Goal: Task Accomplishment & Management: Use online tool/utility

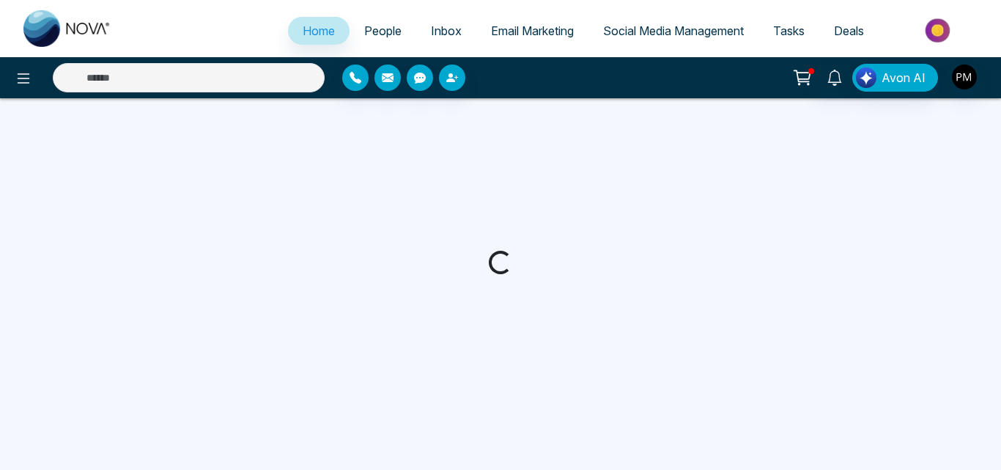
select select "*"
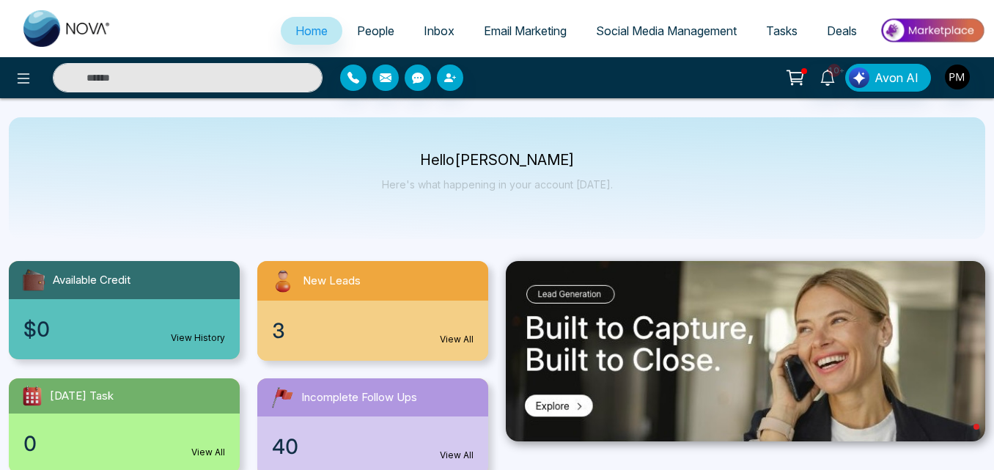
click at [358, 24] on span "People" at bounding box center [375, 30] width 37 height 15
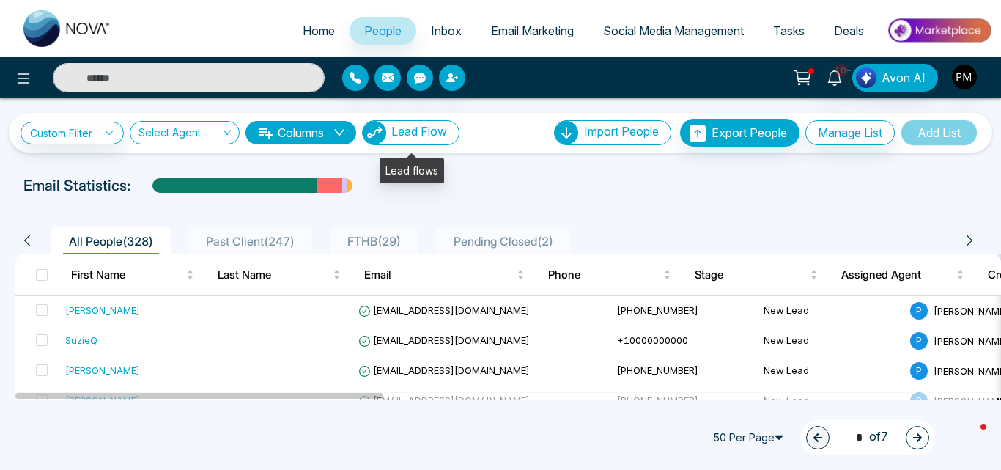
click at [413, 130] on span "Lead Flow" at bounding box center [419, 131] width 56 height 15
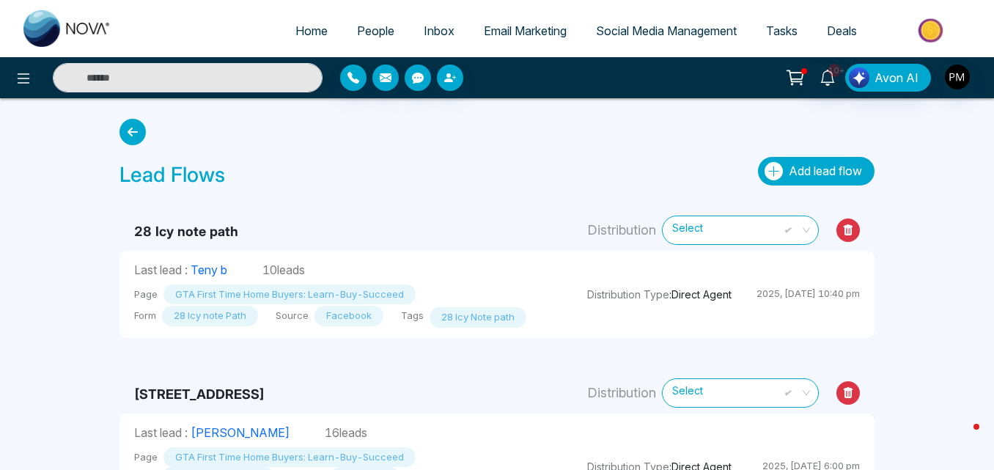
click at [813, 159] on button "Add lead flow" at bounding box center [816, 171] width 117 height 29
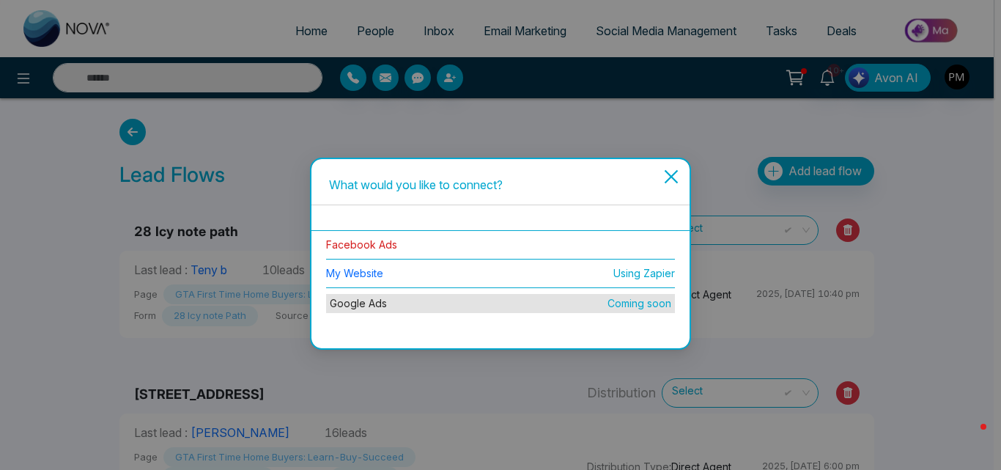
click at [353, 243] on link "Facebook Ads" at bounding box center [361, 244] width 71 height 12
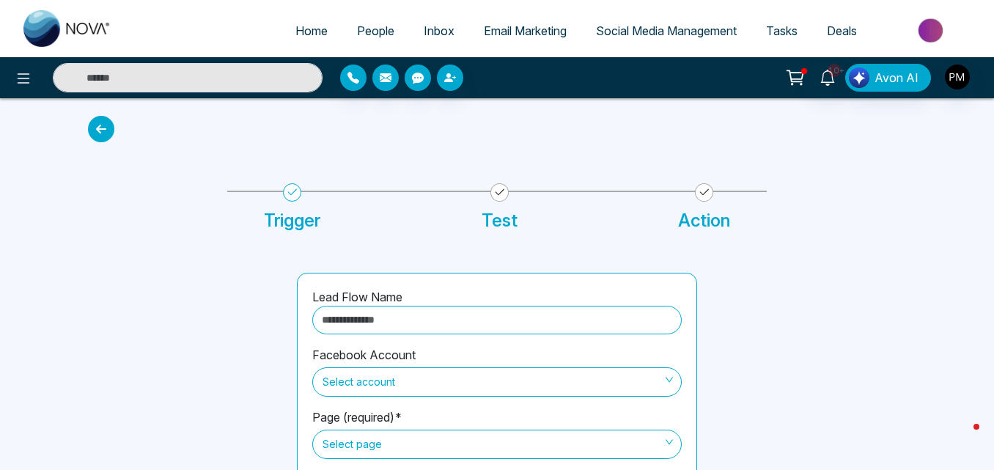
click at [378, 318] on input "text" at bounding box center [496, 320] width 369 height 29
type input "**********"
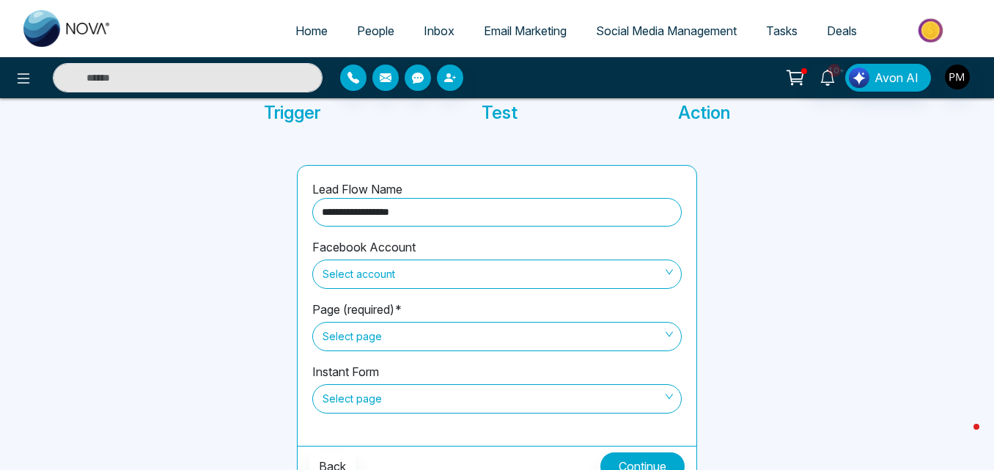
scroll to position [108, 0]
click at [404, 278] on span "Select account" at bounding box center [496, 273] width 349 height 25
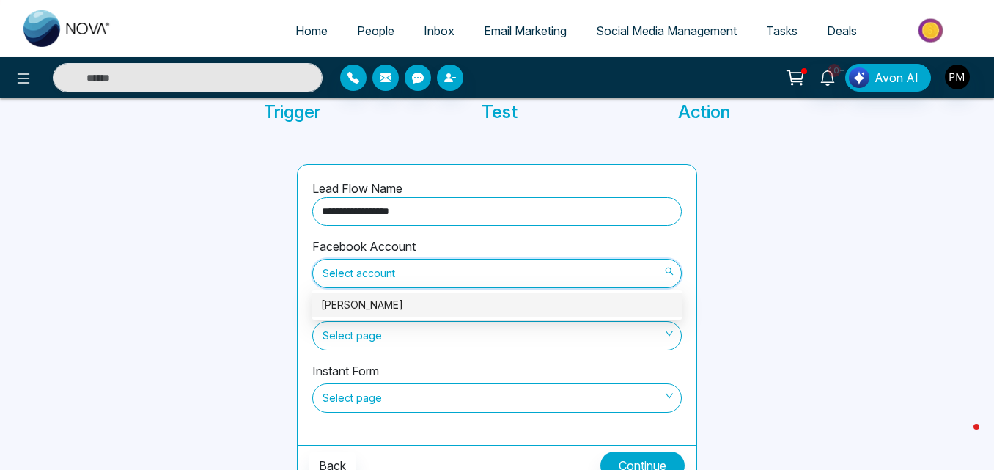
click at [390, 309] on div "[PERSON_NAME]" at bounding box center [497, 305] width 352 height 16
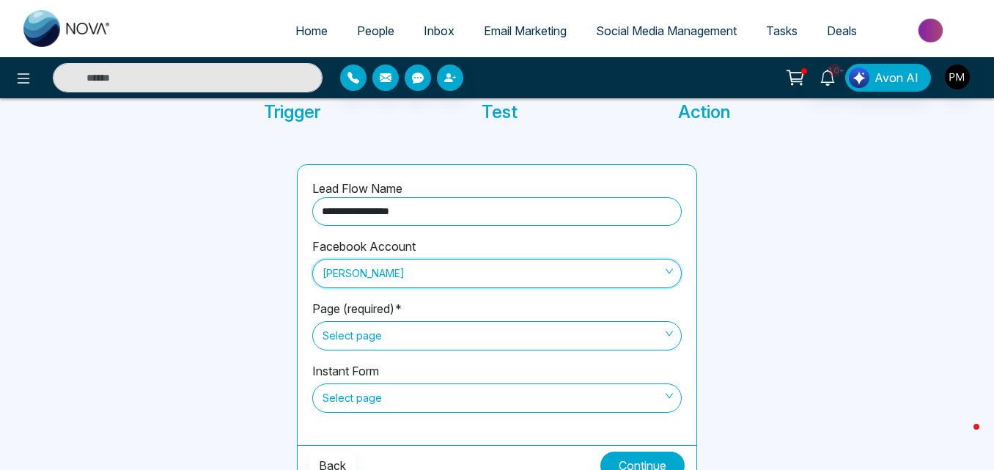
click at [376, 339] on span "Select page" at bounding box center [496, 335] width 349 height 25
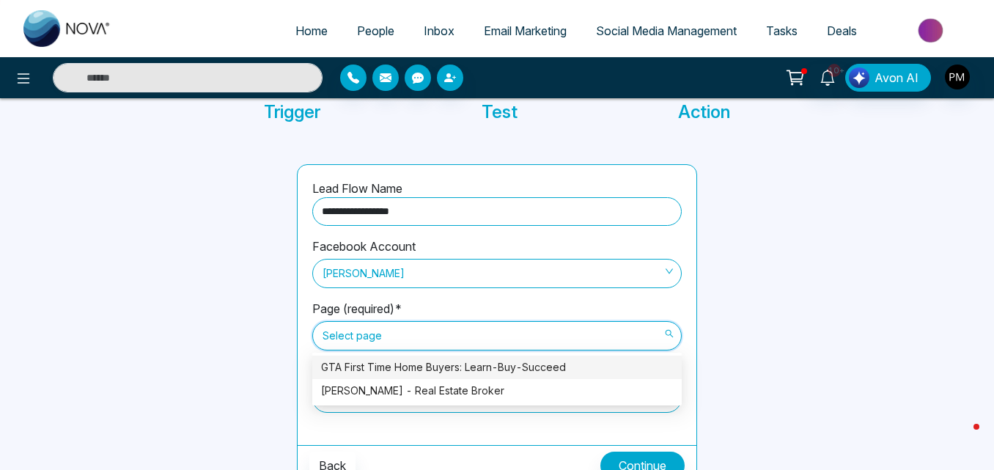
click at [369, 363] on div "GTA First Time Home Buyers: Learn-Buy-Succeed" at bounding box center [497, 367] width 352 height 16
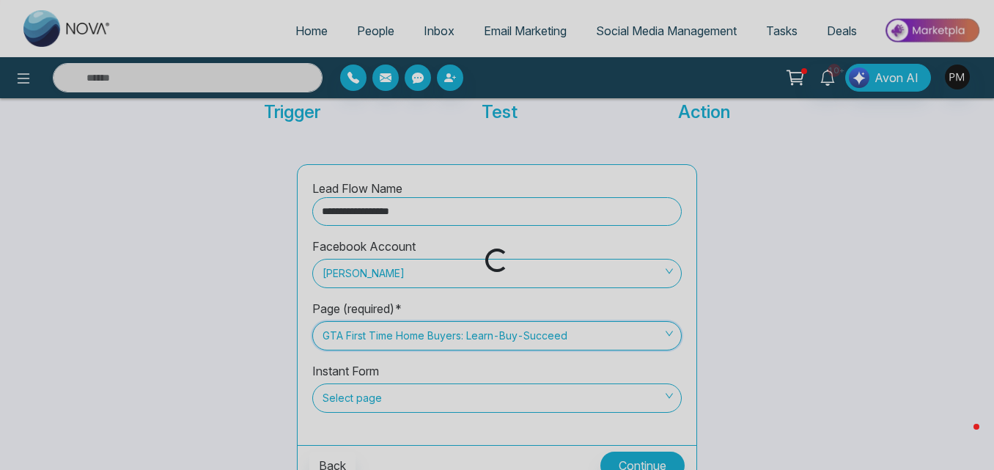
scroll to position [125, 0]
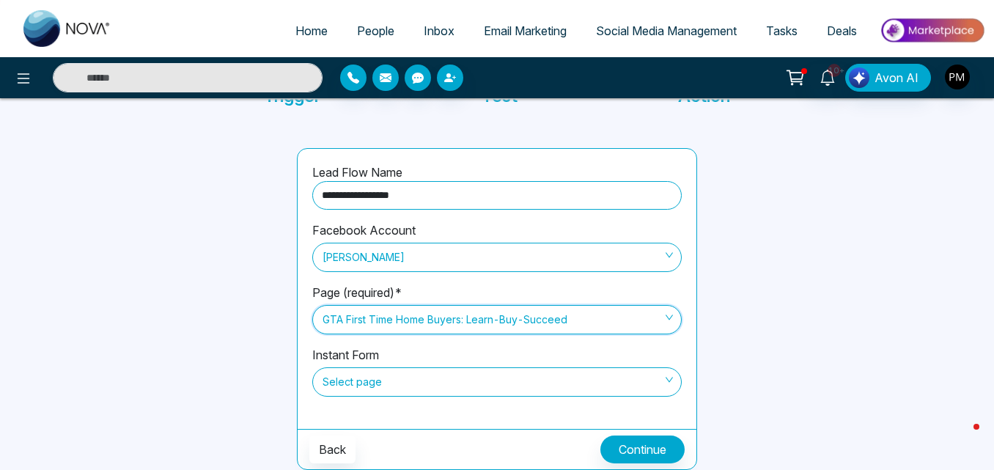
click at [360, 382] on span "Select page" at bounding box center [496, 381] width 349 height 25
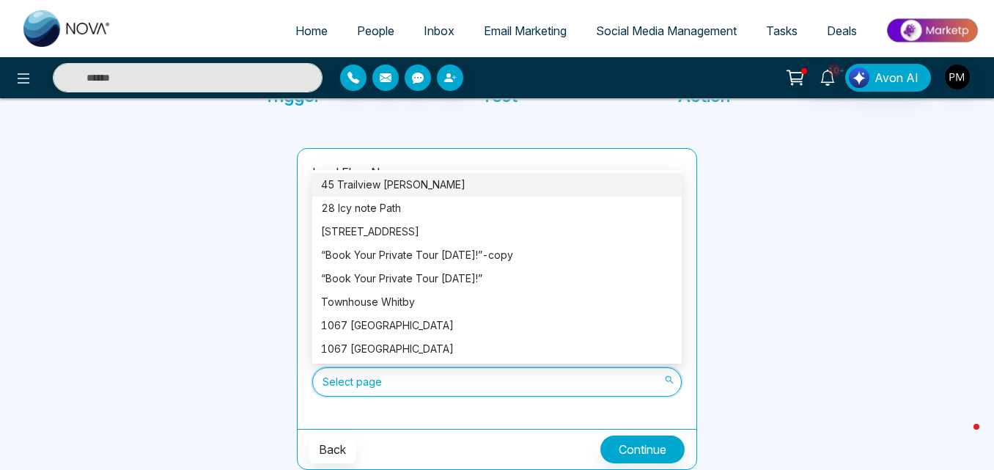
click at [382, 180] on div "45 Trailview [PERSON_NAME]" at bounding box center [497, 185] width 352 height 16
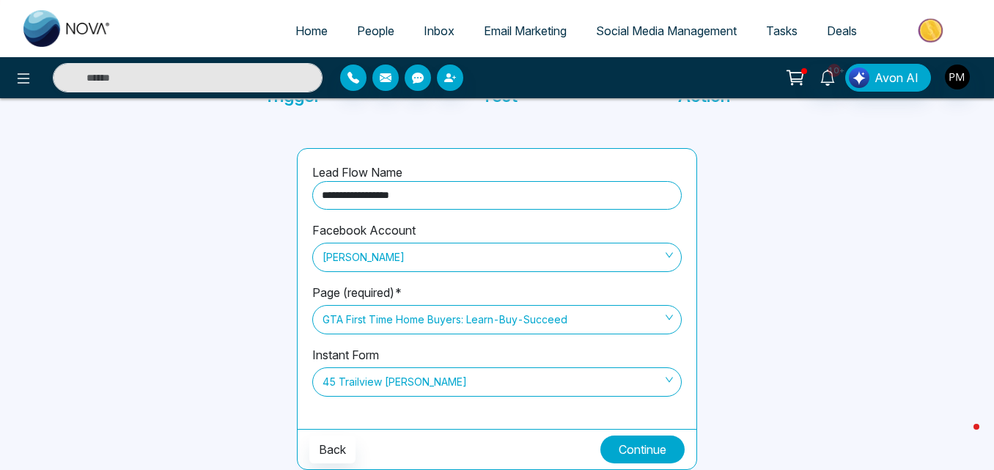
click at [640, 452] on button "Continue" at bounding box center [642, 449] width 84 height 28
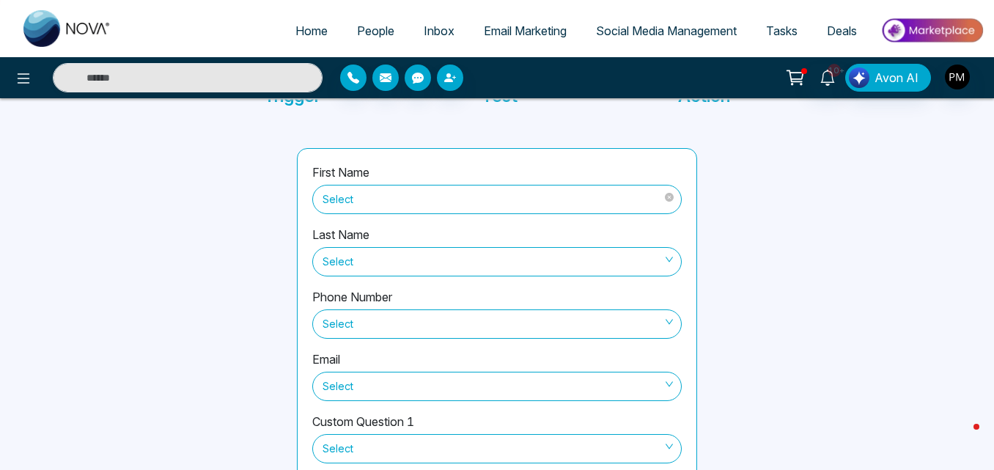
click at [531, 187] on span "Select" at bounding box center [496, 199] width 349 height 25
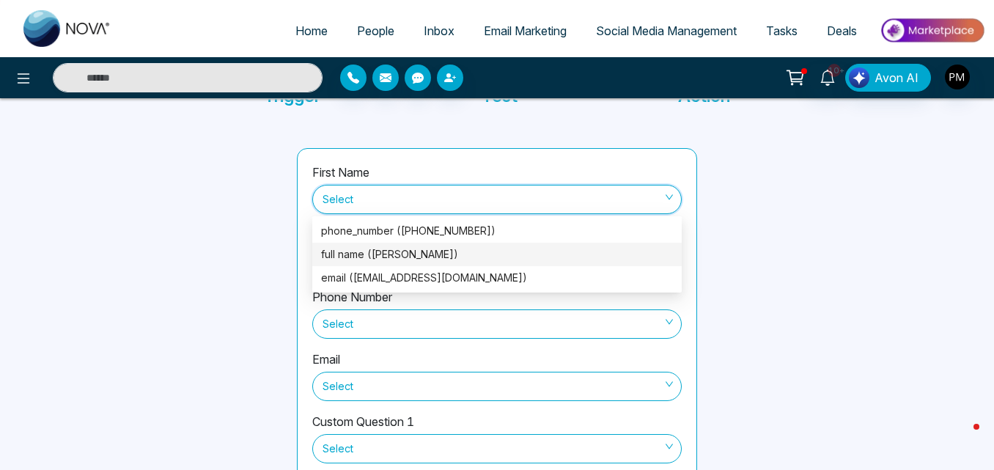
click at [503, 244] on div "full name ([PERSON_NAME])" at bounding box center [496, 254] width 369 height 23
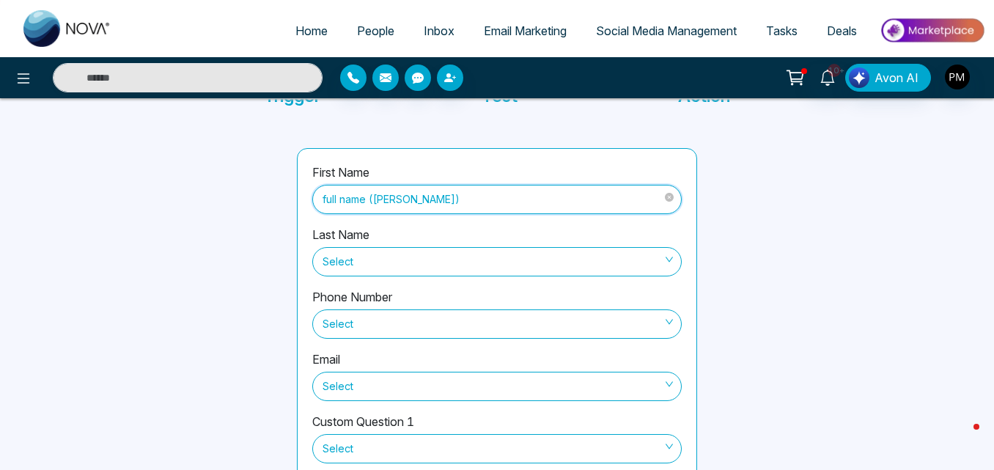
click at [503, 210] on span "full name ([PERSON_NAME])" at bounding box center [496, 199] width 349 height 25
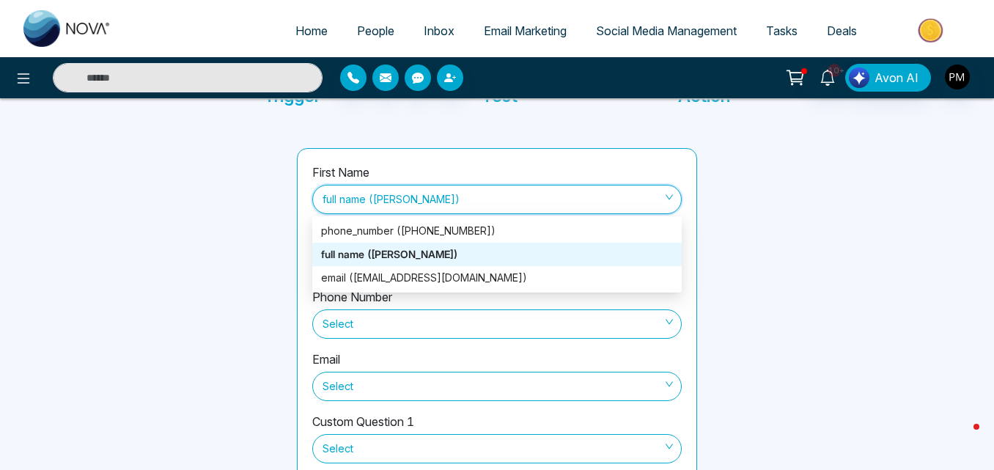
click at [477, 256] on div "full name ([PERSON_NAME])" at bounding box center [497, 254] width 352 height 16
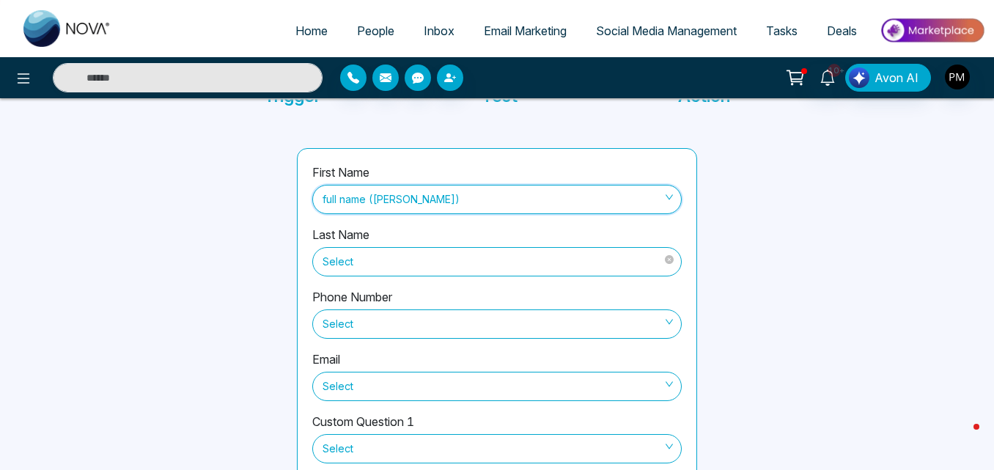
click at [470, 268] on span "Select" at bounding box center [496, 261] width 349 height 25
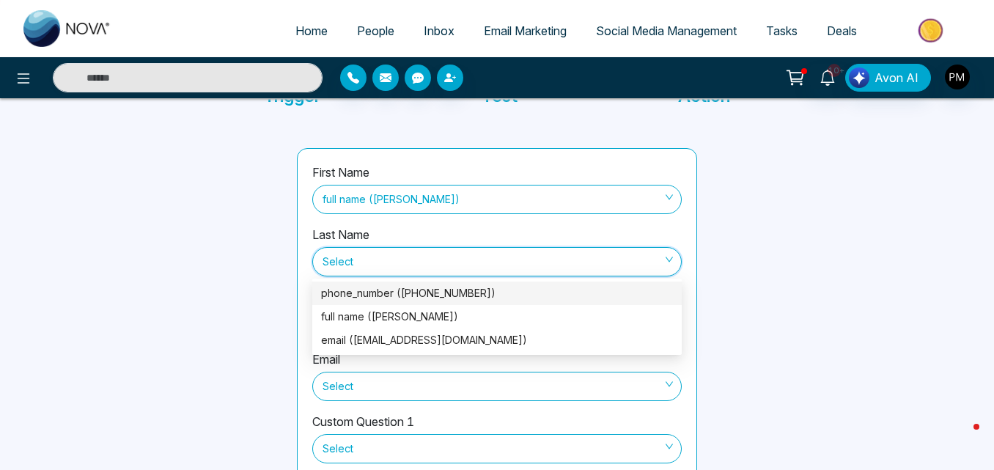
click at [735, 281] on div at bounding box center [810, 352] width 209 height 408
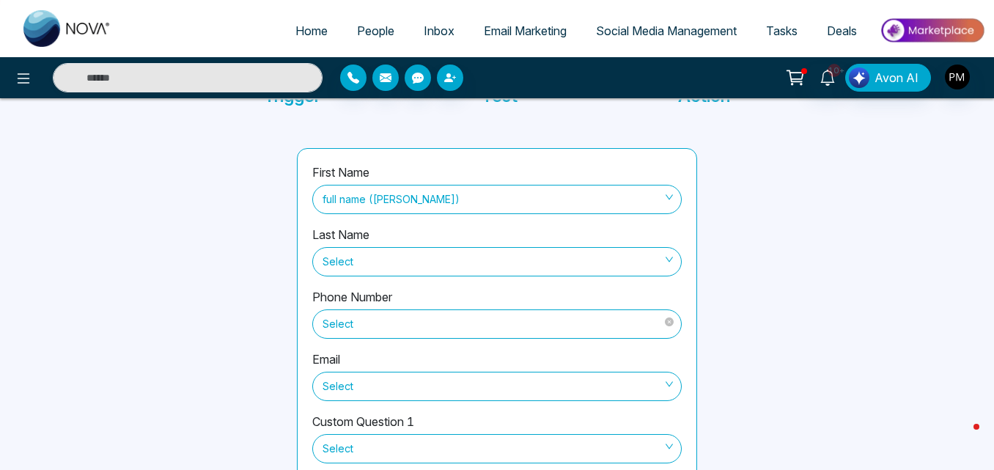
click at [559, 330] on span "Select" at bounding box center [496, 323] width 349 height 25
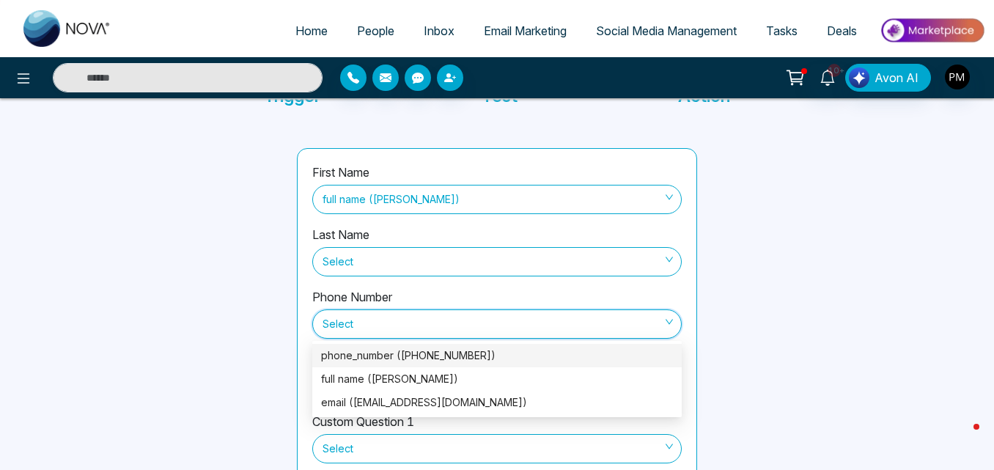
click at [528, 360] on div "phone_number ([PHONE_NUMBER])" at bounding box center [497, 355] width 352 height 16
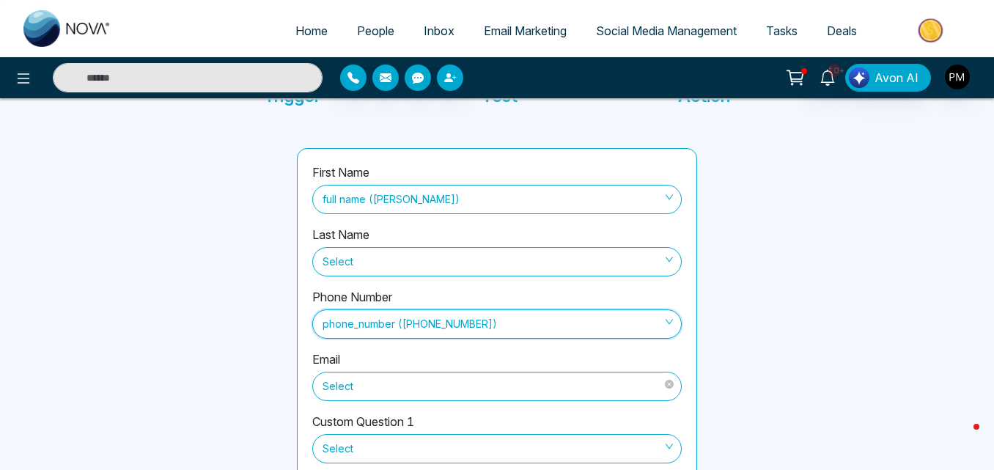
click at [509, 384] on span "Select" at bounding box center [496, 386] width 349 height 25
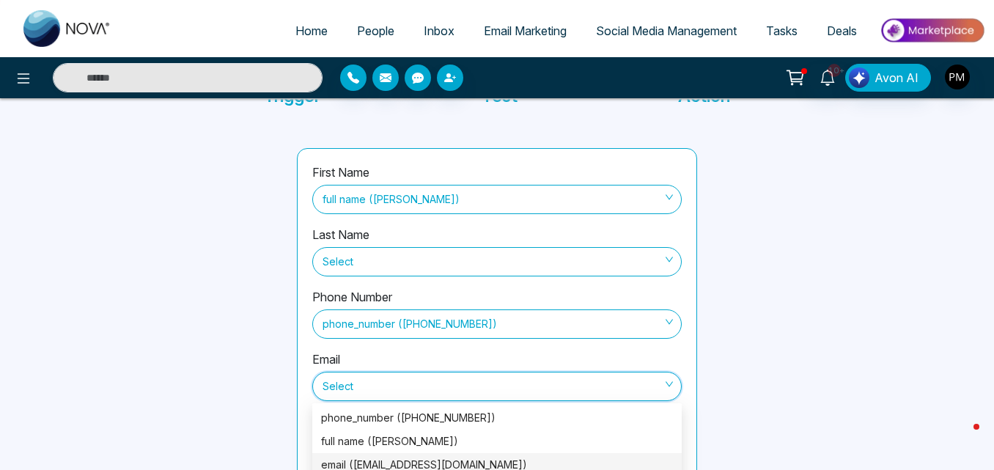
click at [450, 459] on div "email ([EMAIL_ADDRESS][DOMAIN_NAME])" at bounding box center [497, 465] width 352 height 16
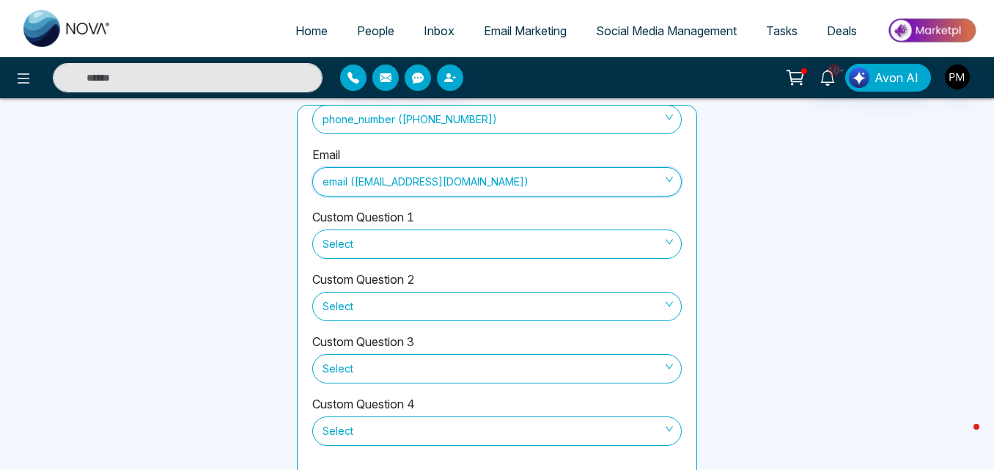
scroll to position [211, 0]
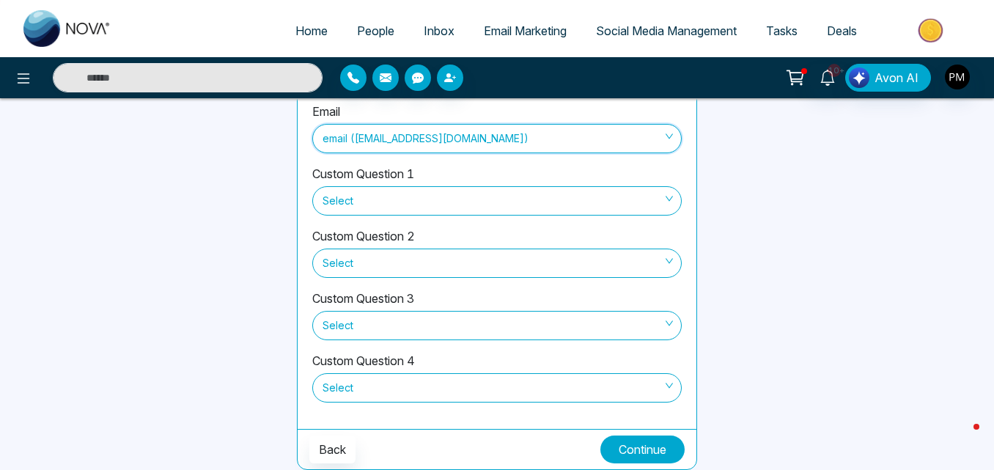
click at [639, 451] on button "Continue" at bounding box center [642, 449] width 84 height 28
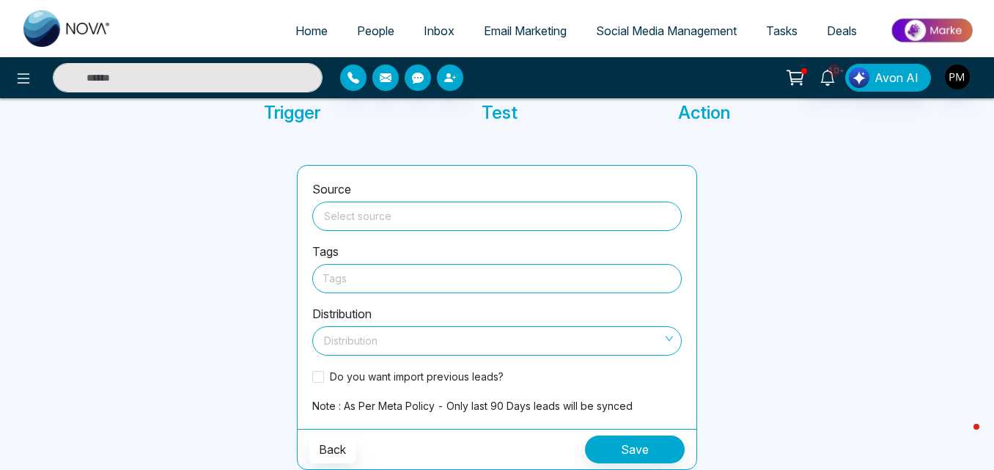
scroll to position [108, 0]
click at [326, 381] on span "Do you want import previous leads?" at bounding box center [416, 376] width 185 height 15
click at [655, 453] on button "Save" at bounding box center [635, 449] width 100 height 28
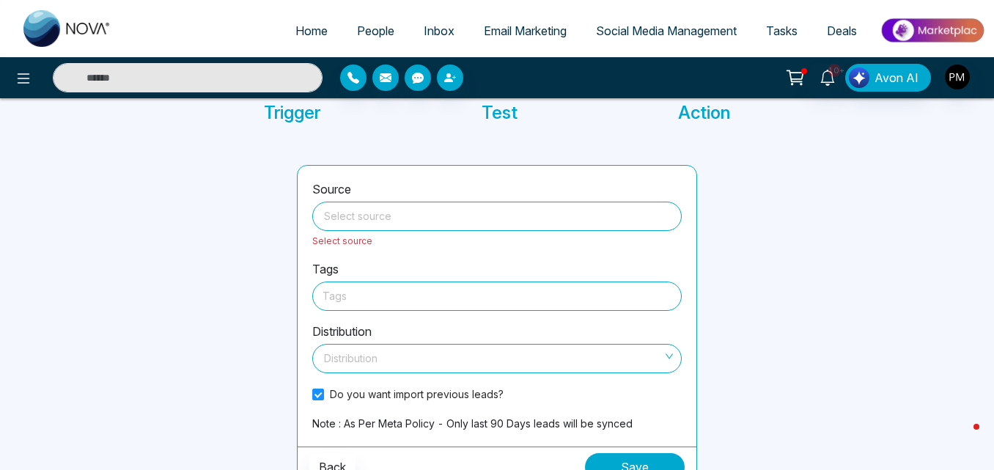
click at [542, 300] on div at bounding box center [496, 296] width 349 height 18
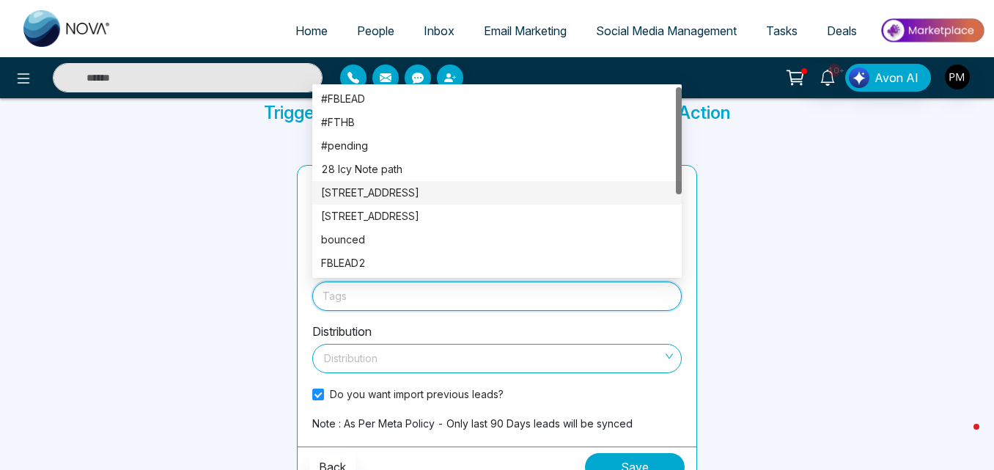
click at [410, 189] on div "[STREET_ADDRESS]" at bounding box center [497, 193] width 352 height 16
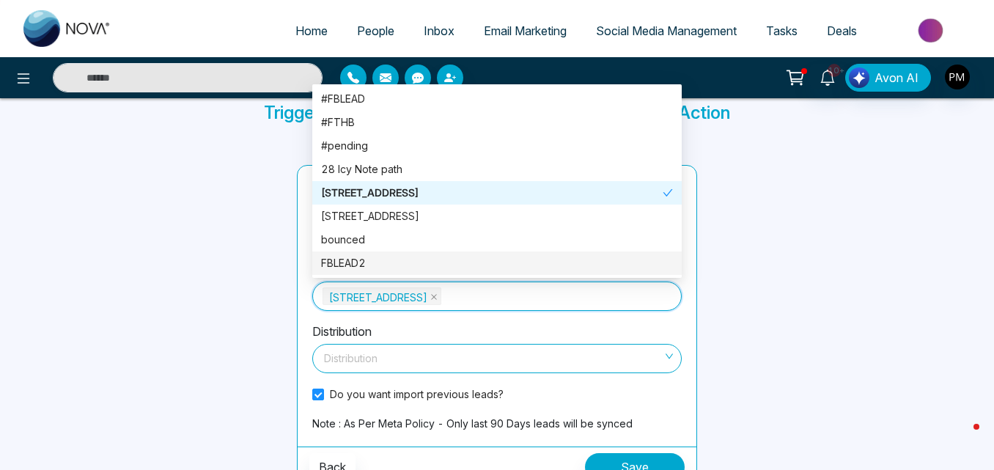
click at [707, 284] on div at bounding box center [810, 326] width 209 height 322
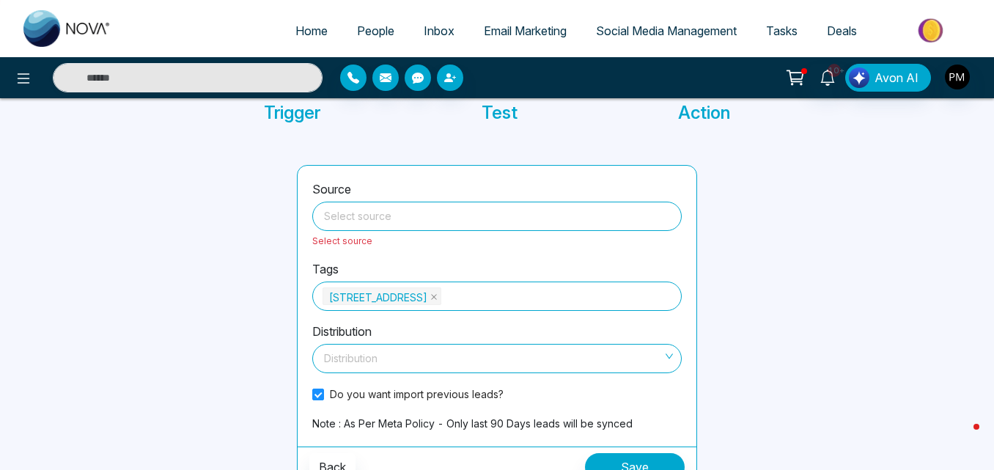
click at [564, 212] on input "search" at bounding box center [497, 213] width 352 height 22
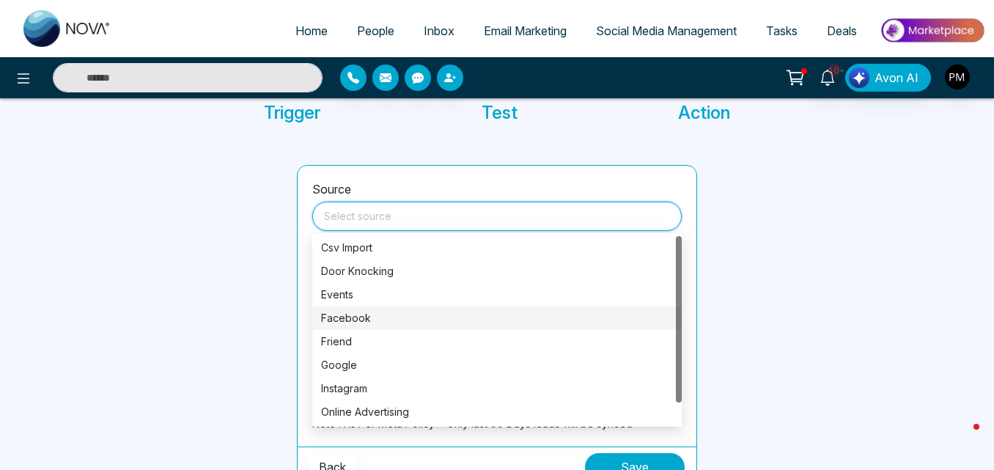
click at [469, 320] on div "Facebook" at bounding box center [497, 318] width 352 height 16
type input "********"
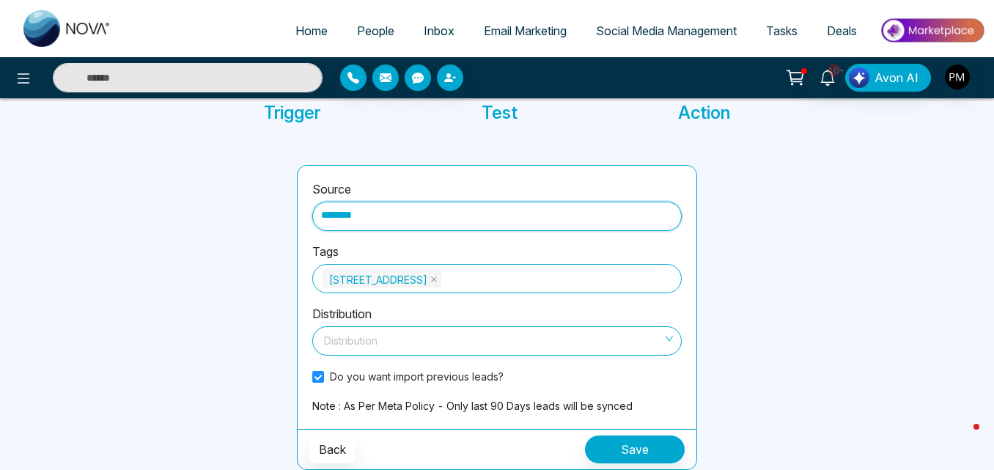
click at [504, 352] on span at bounding box center [491, 341] width 341 height 28
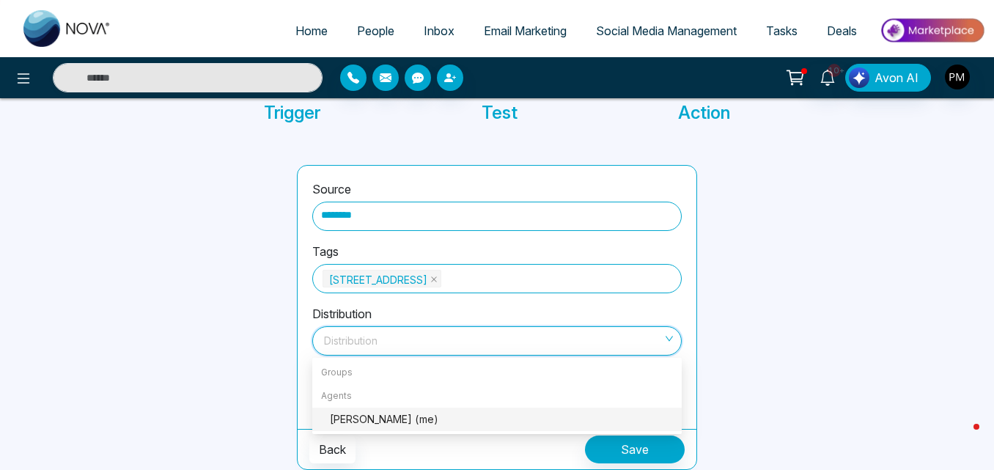
click at [476, 419] on div "[PERSON_NAME] (me)" at bounding box center [501, 419] width 343 height 16
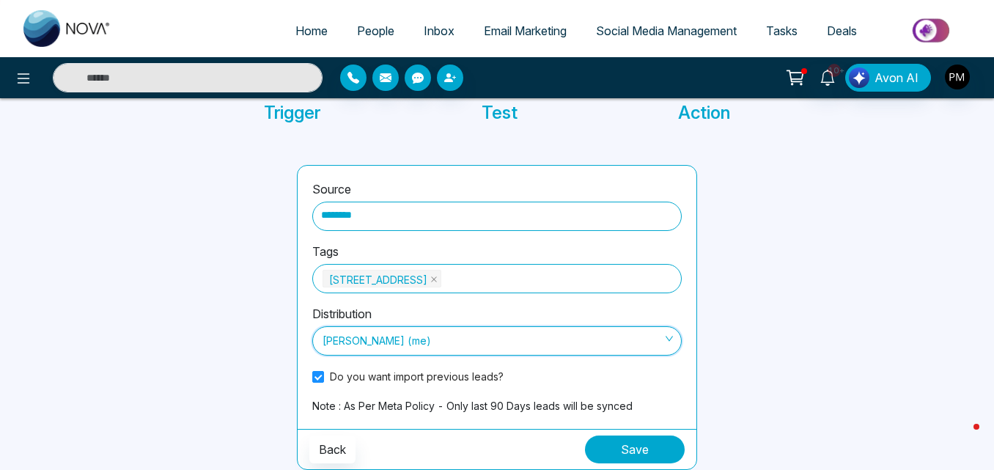
click at [640, 450] on button "Save" at bounding box center [635, 449] width 100 height 28
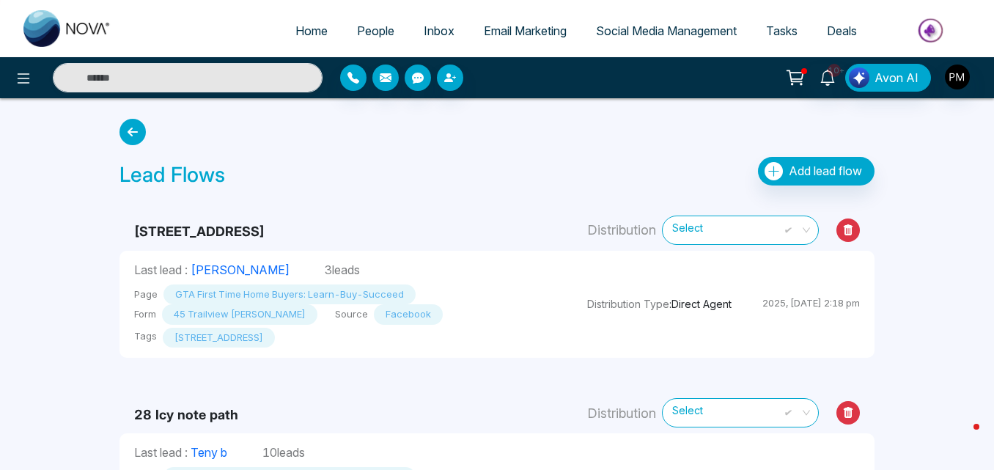
click at [256, 280] on div "Page GTA First Time Home Buyers: Learn-Buy-Succeed Form 45 Trailview [GEOGRAPHI…" at bounding box center [346, 313] width 424 height 70
click at [374, 26] on span "People" at bounding box center [375, 30] width 37 height 15
